Goal: Task Accomplishment & Management: Complete application form

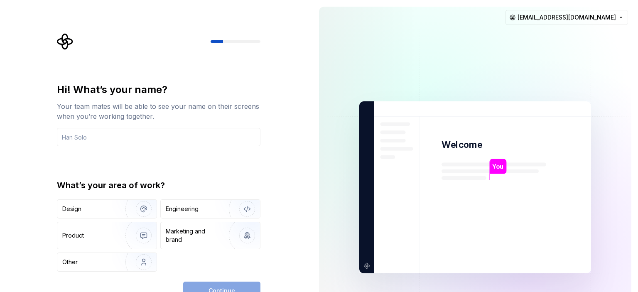
click at [95, 209] on div "Design" at bounding box center [88, 209] width 52 height 8
click at [230, 290] on div "Continue" at bounding box center [221, 290] width 77 height 18
click at [216, 287] on div "Continue" at bounding box center [221, 290] width 77 height 18
click at [127, 259] on img "button" at bounding box center [138, 262] width 53 height 56
click at [224, 289] on div "Continue" at bounding box center [221, 290] width 77 height 18
